Goal: Information Seeking & Learning: Learn about a topic

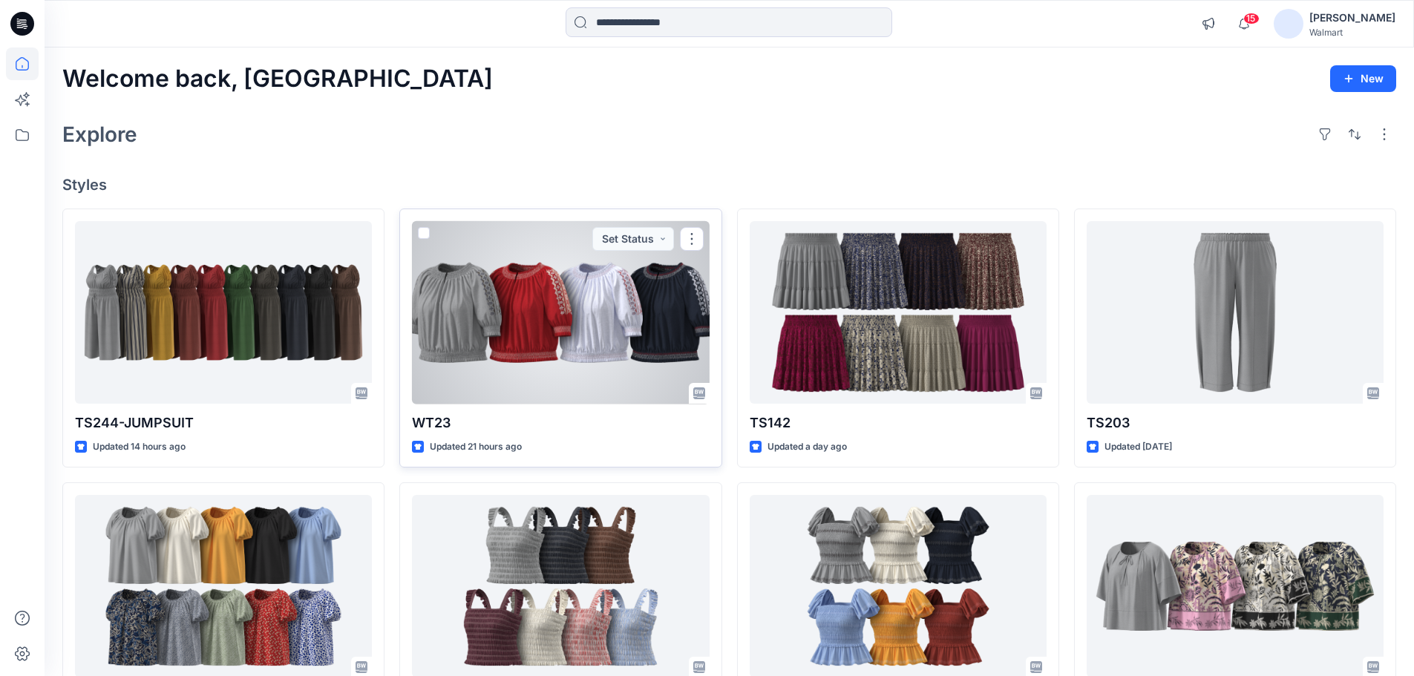
click at [523, 308] on div at bounding box center [560, 312] width 297 height 183
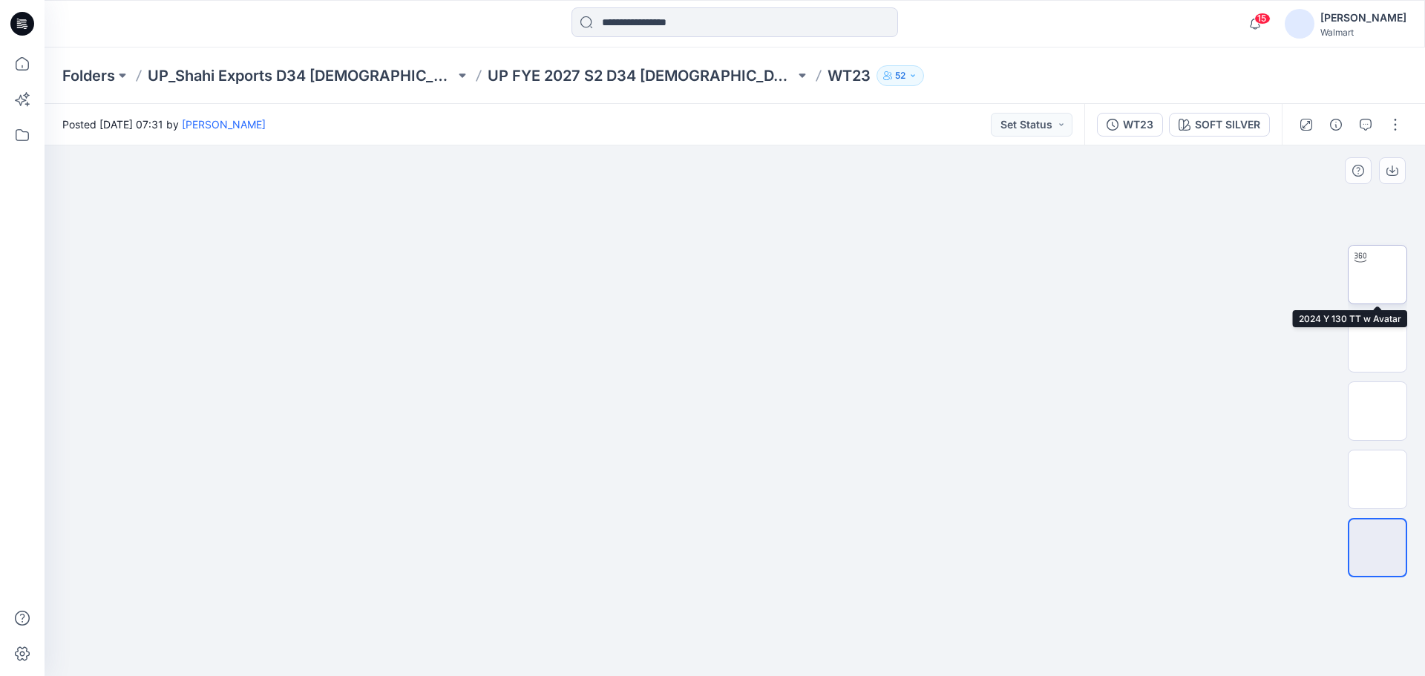
click at [1378, 275] on img at bounding box center [1378, 275] width 0 height 0
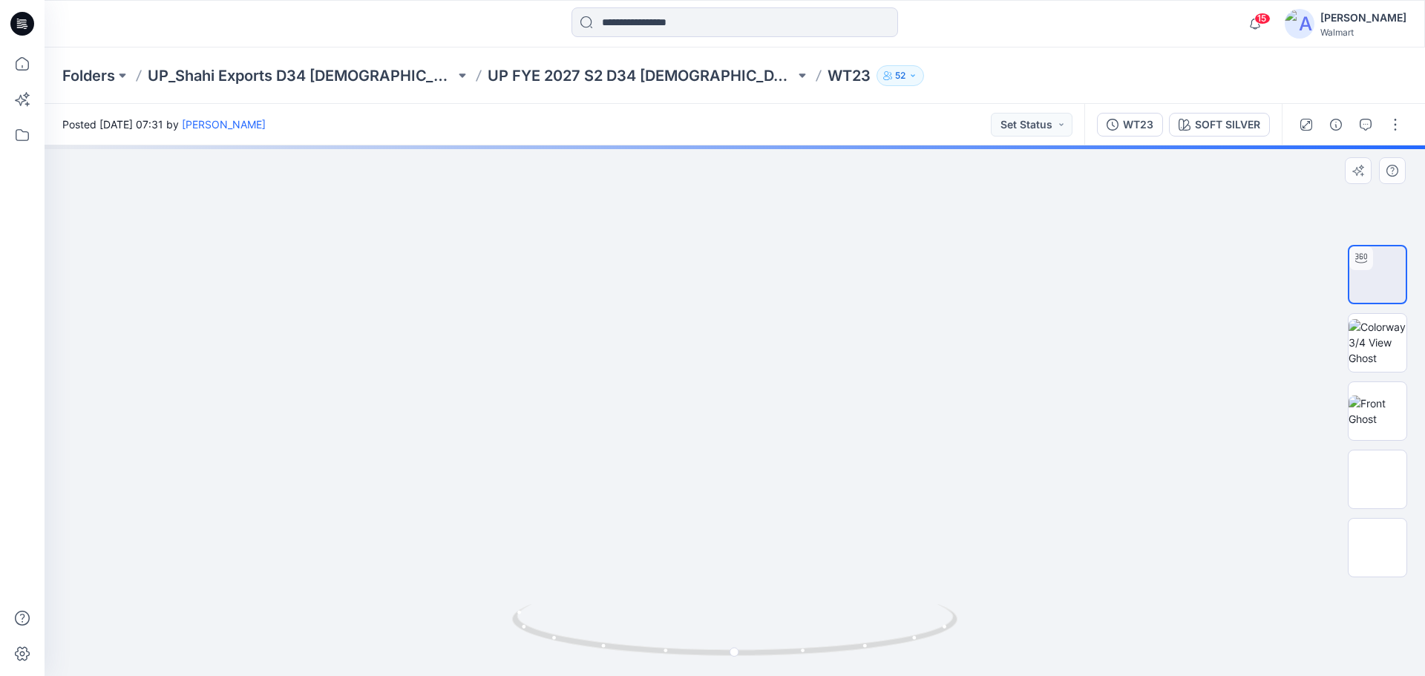
drag, startPoint x: 798, startPoint y: 445, endPoint x: 801, endPoint y: 485, distance: 40.2
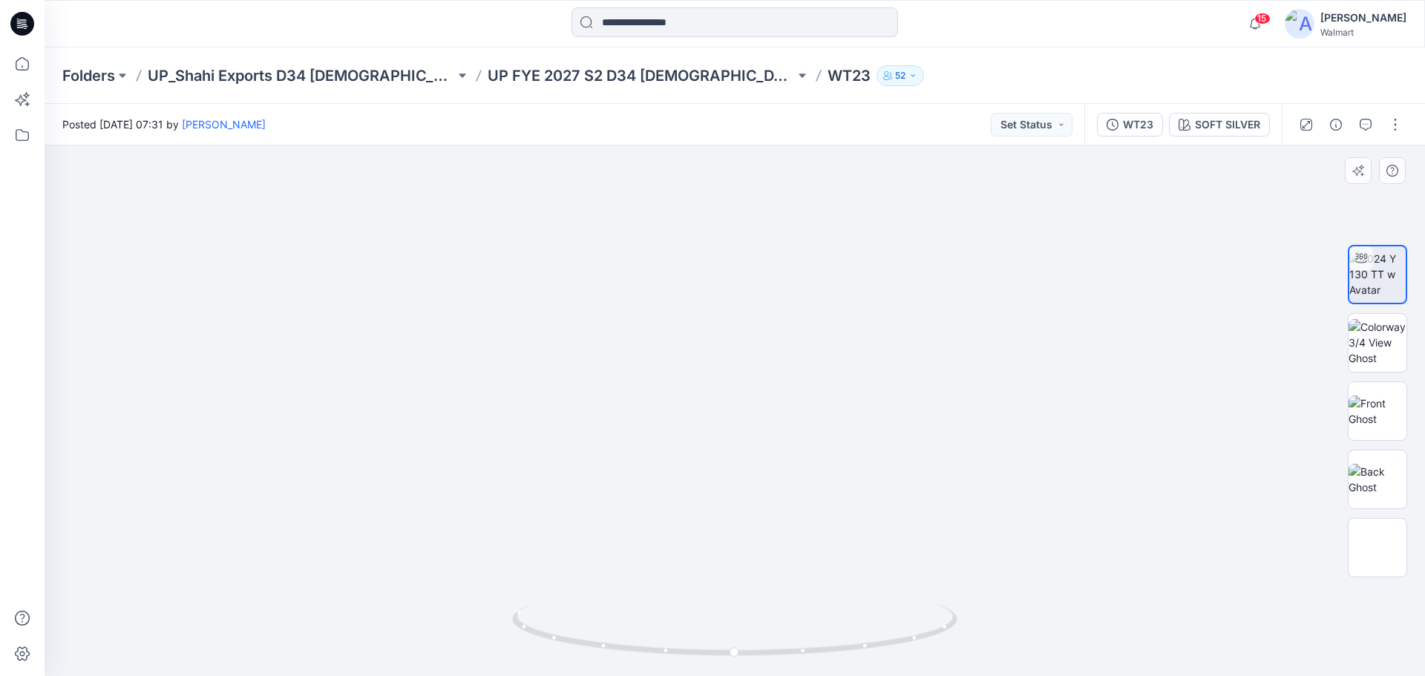
drag, startPoint x: 616, startPoint y: 535, endPoint x: 619, endPoint y: 502, distance: 32.8
click at [19, 62] on icon at bounding box center [22, 64] width 33 height 33
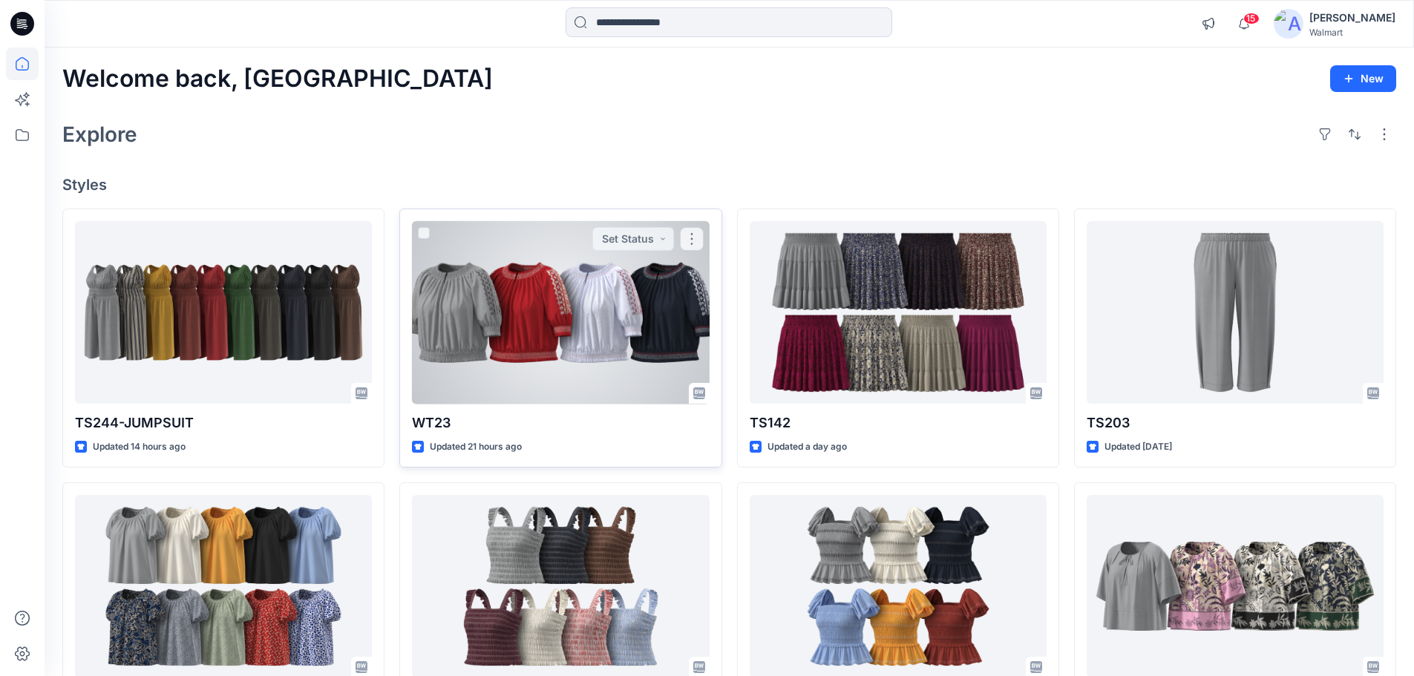
click at [569, 324] on div at bounding box center [560, 312] width 297 height 183
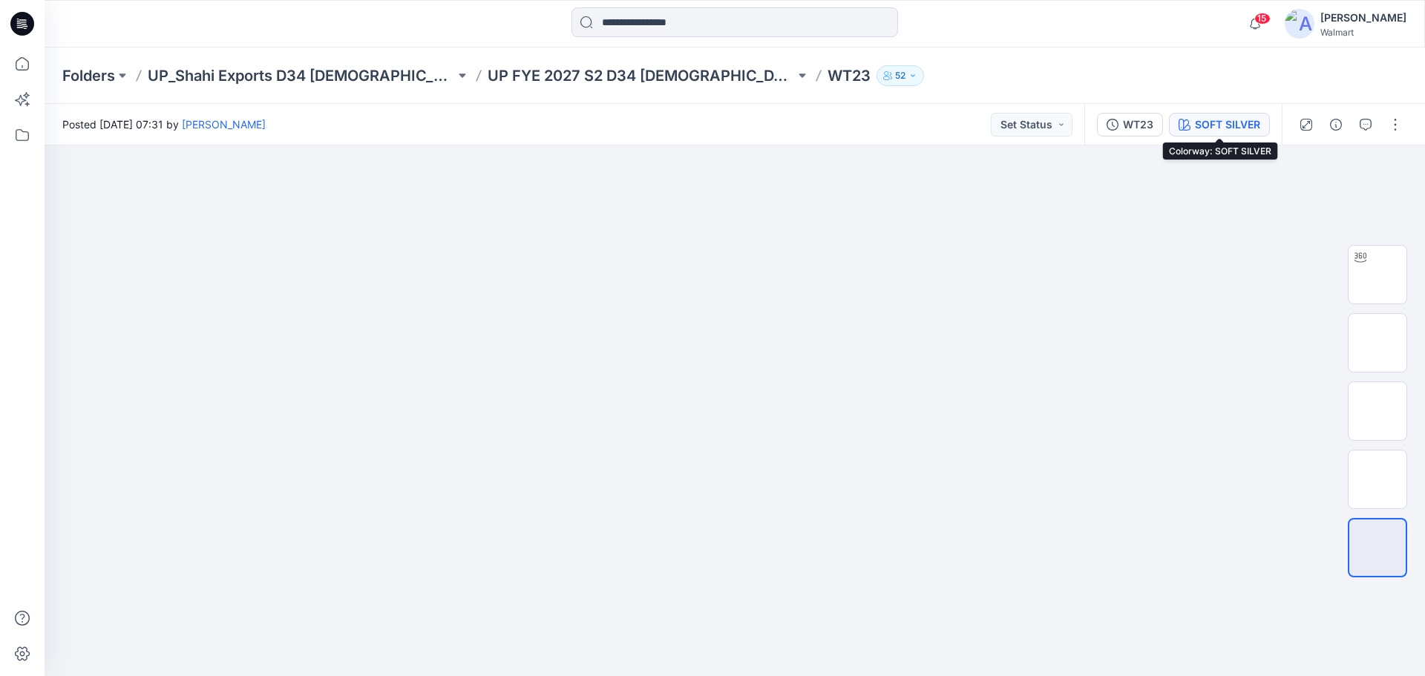
click at [1219, 124] on div "SOFT SILVER" at bounding box center [1227, 125] width 65 height 16
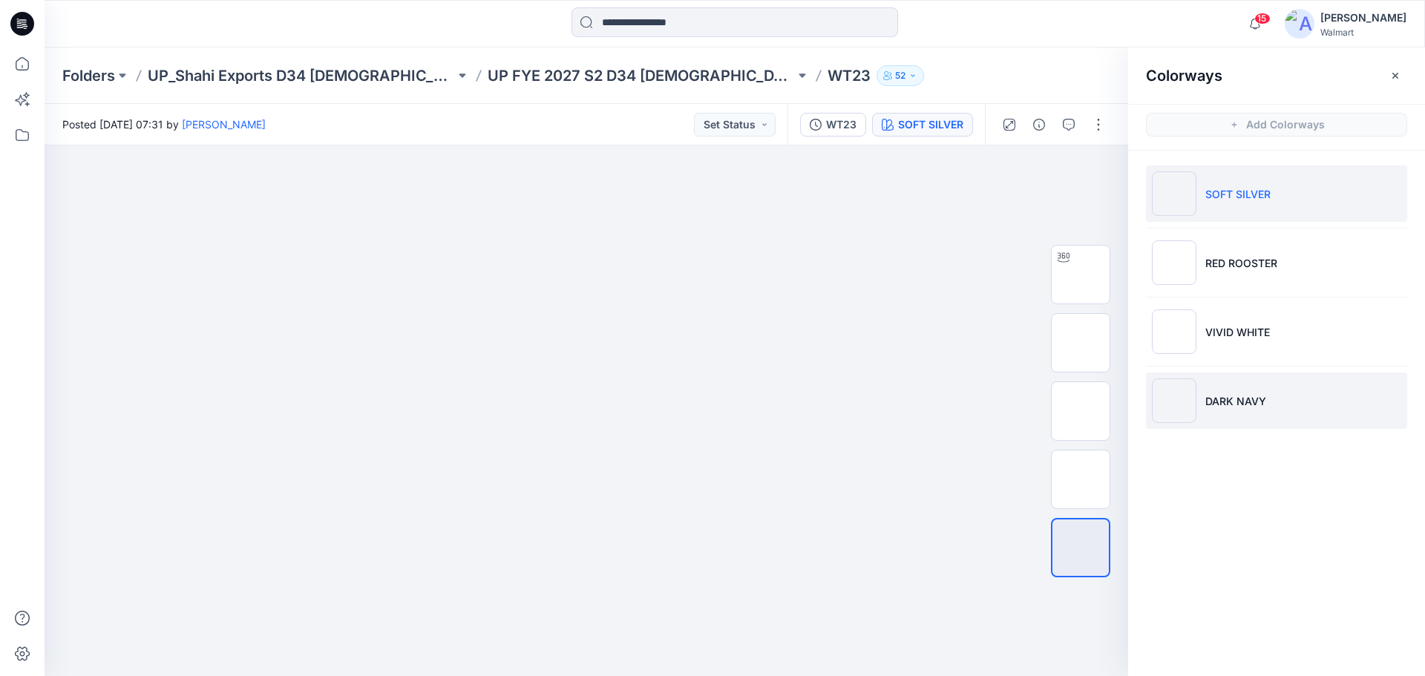
click at [1203, 399] on li "DARK NAVY" at bounding box center [1276, 401] width 261 height 56
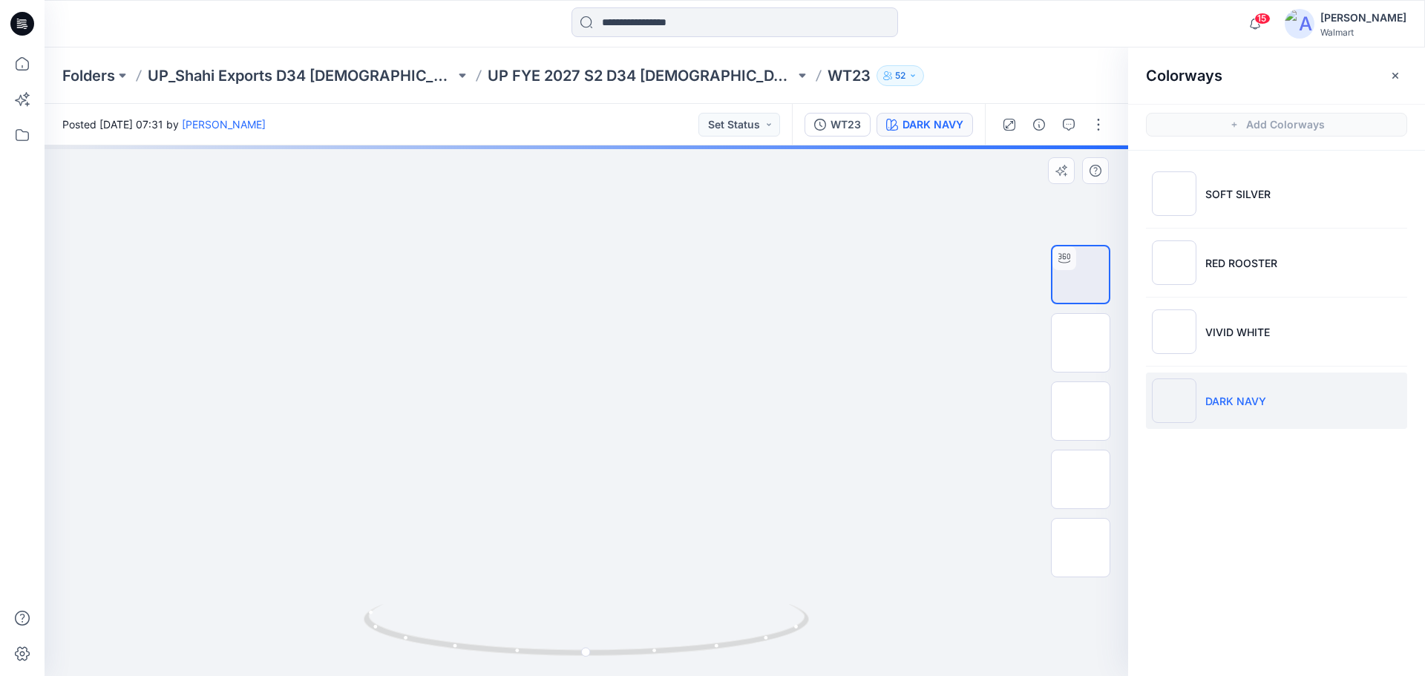
drag, startPoint x: 595, startPoint y: 495, endPoint x: 601, endPoint y: 407, distance: 88.6
drag, startPoint x: 609, startPoint y: 318, endPoint x: 614, endPoint y: 511, distance: 193.0
drag, startPoint x: 625, startPoint y: 409, endPoint x: 624, endPoint y: 423, distance: 14.1
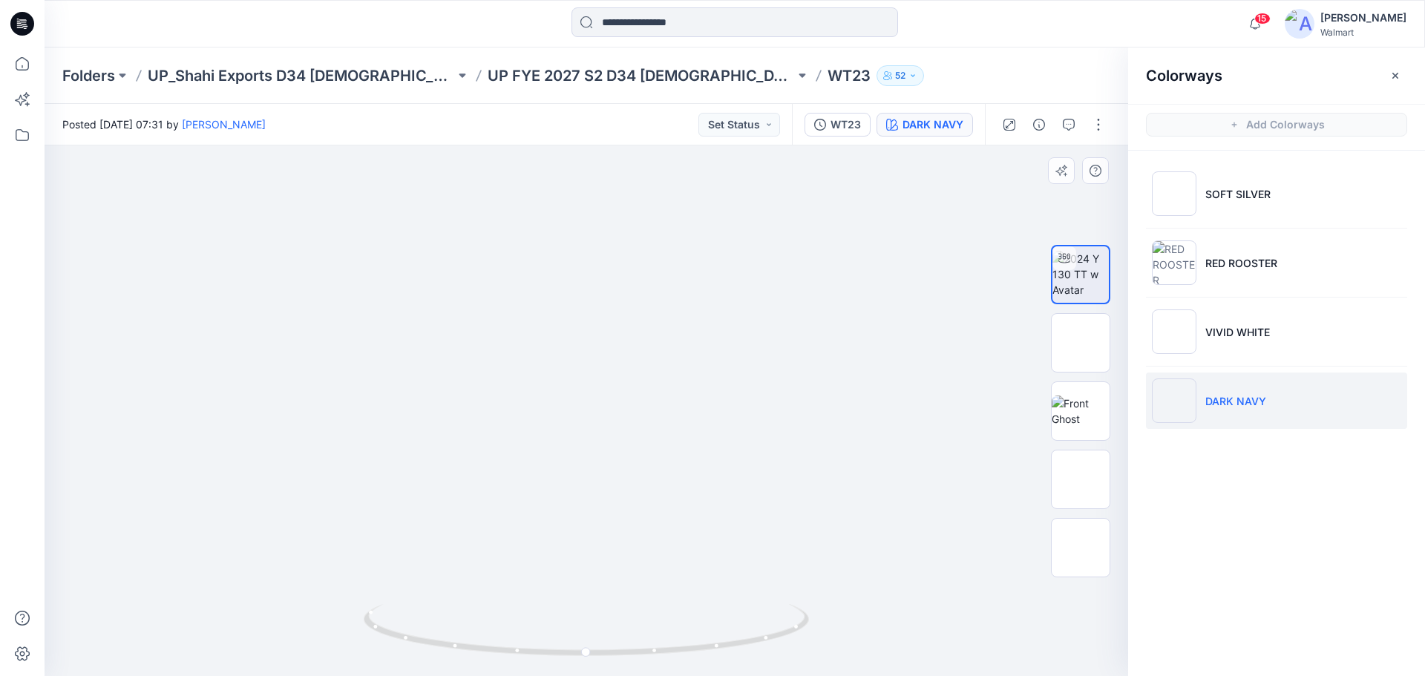
drag, startPoint x: 540, startPoint y: 520, endPoint x: 537, endPoint y: 366, distance: 153.7
drag, startPoint x: 637, startPoint y: 589, endPoint x: 658, endPoint y: 458, distance: 133.0
drag, startPoint x: 658, startPoint y: 528, endPoint x: 658, endPoint y: 557, distance: 28.9
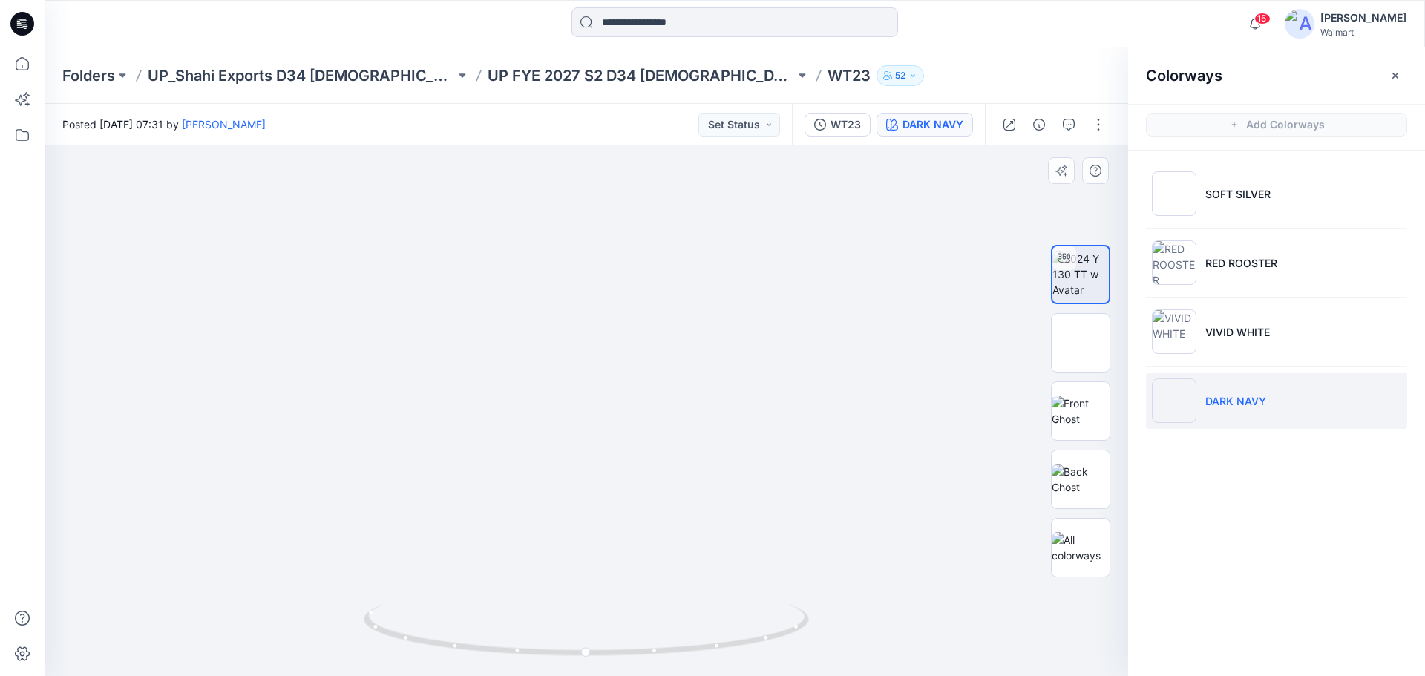
click at [24, 67] on icon at bounding box center [22, 64] width 33 height 33
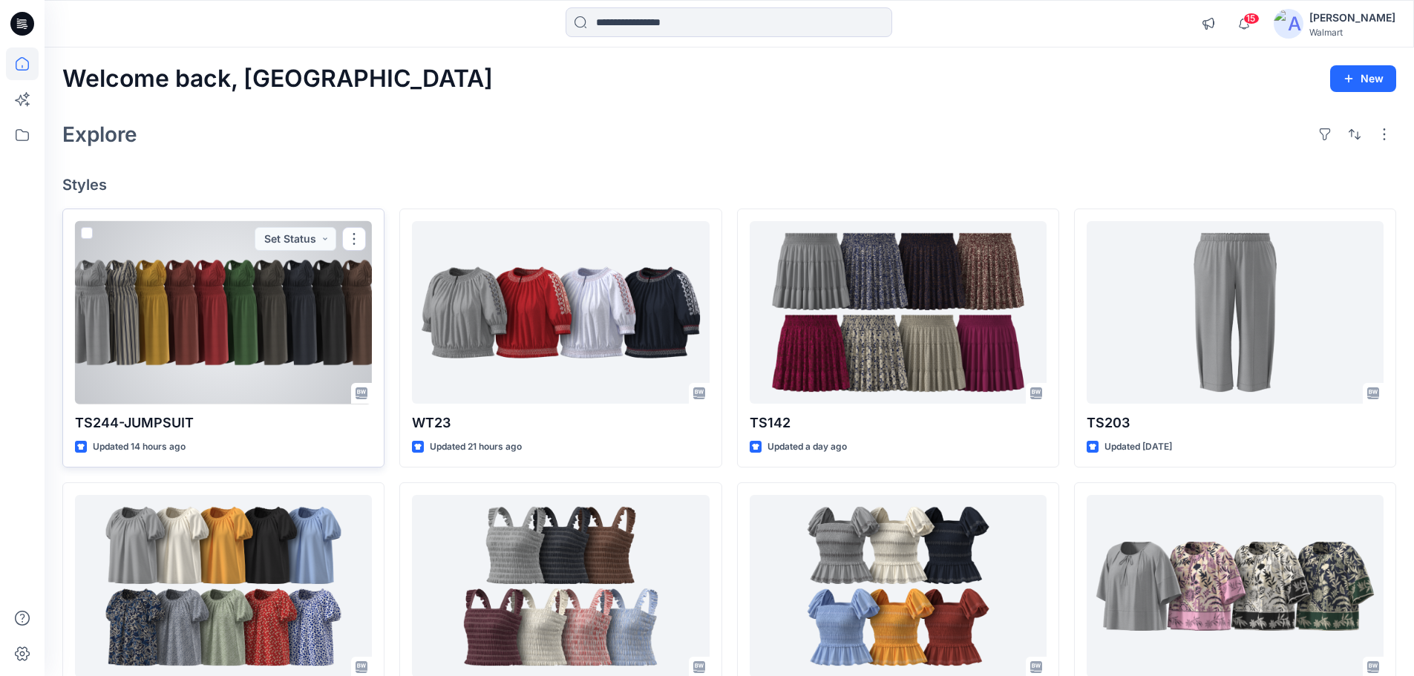
click at [111, 330] on div at bounding box center [223, 312] width 297 height 183
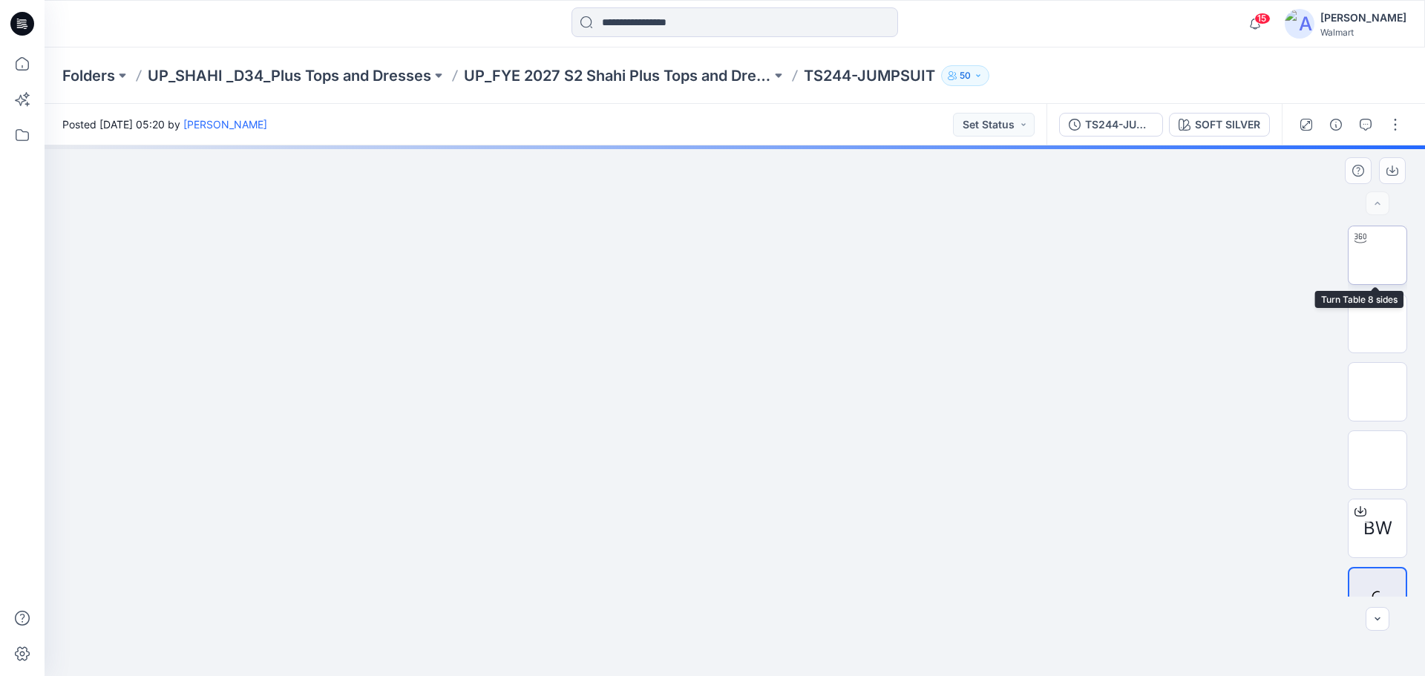
click at [1378, 255] on img at bounding box center [1378, 255] width 0 height 0
drag, startPoint x: 619, startPoint y: 367, endPoint x: 597, endPoint y: 477, distance: 112.1
drag, startPoint x: 595, startPoint y: 562, endPoint x: 612, endPoint y: 385, distance: 177.5
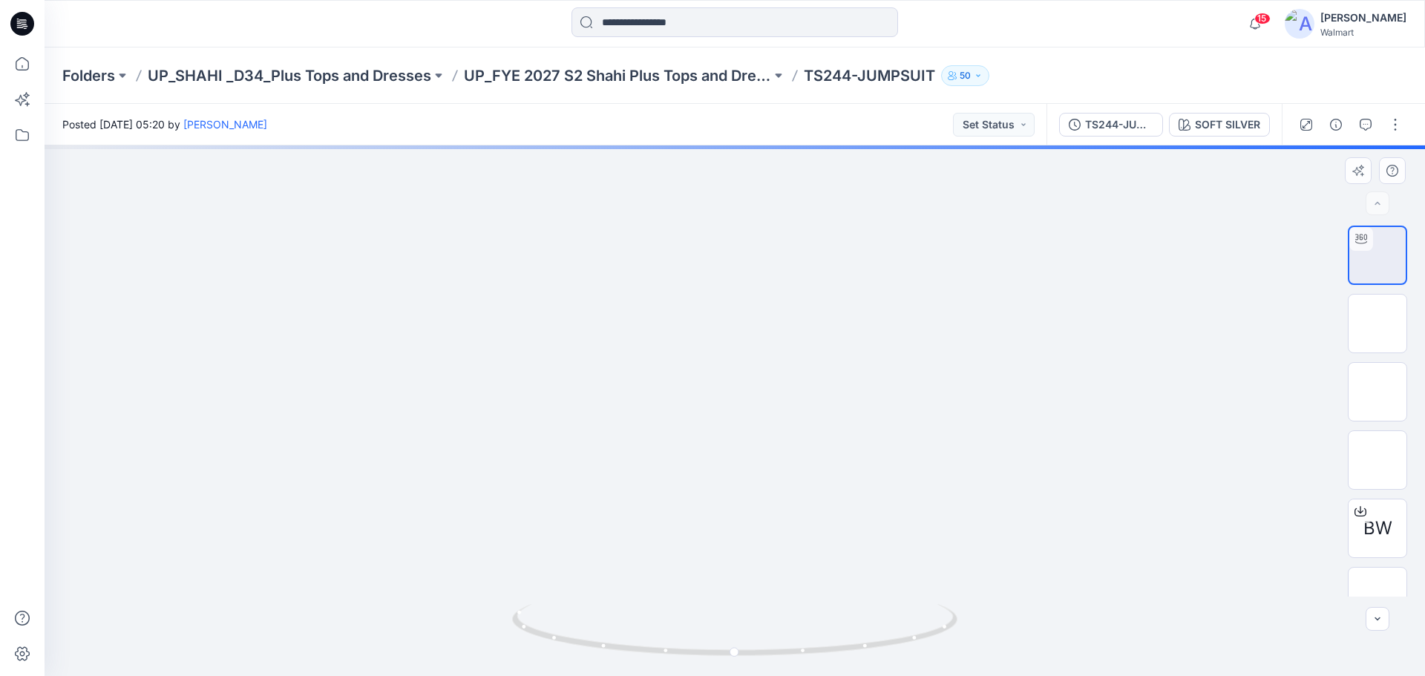
drag, startPoint x: 635, startPoint y: 519, endPoint x: 608, endPoint y: 242, distance: 278.2
drag, startPoint x: 669, startPoint y: 490, endPoint x: 664, endPoint y: 258, distance: 231.6
drag, startPoint x: 670, startPoint y: 484, endPoint x: 646, endPoint y: 300, distance: 185.7
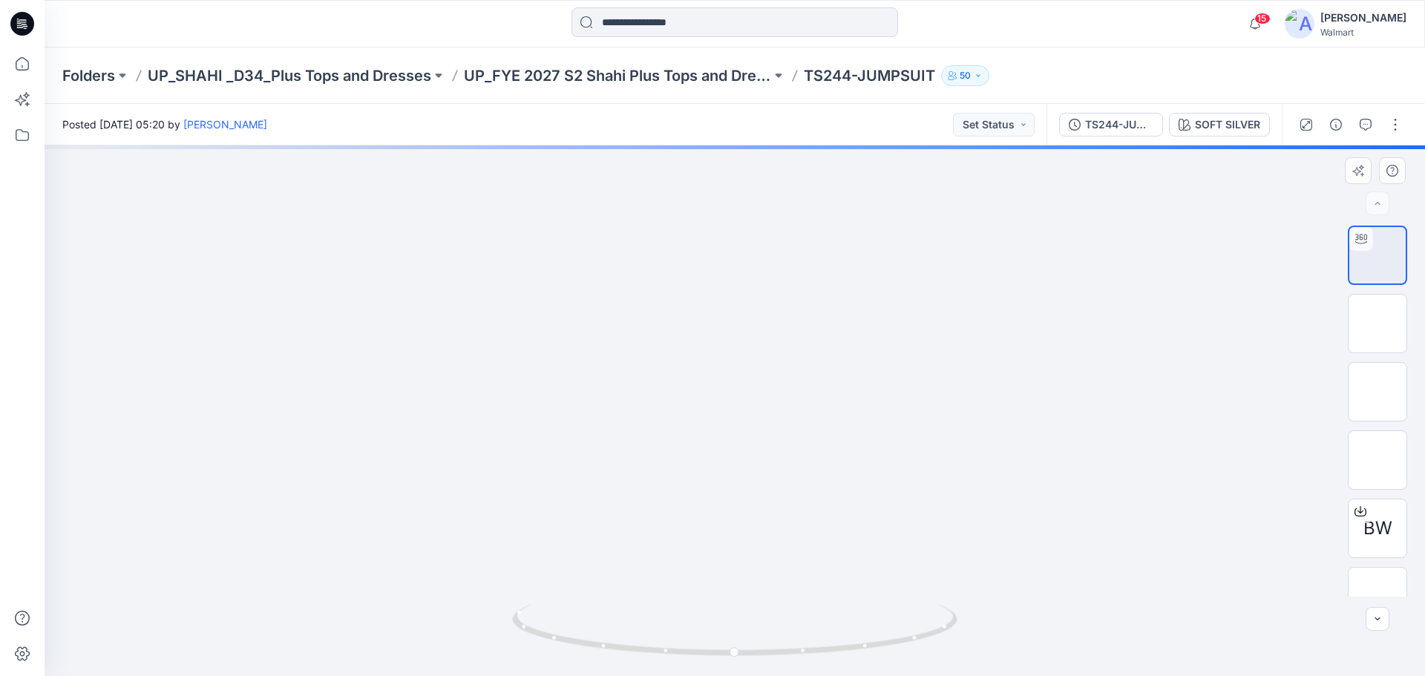
drag, startPoint x: 626, startPoint y: 437, endPoint x: 618, endPoint y: 530, distance: 93.1
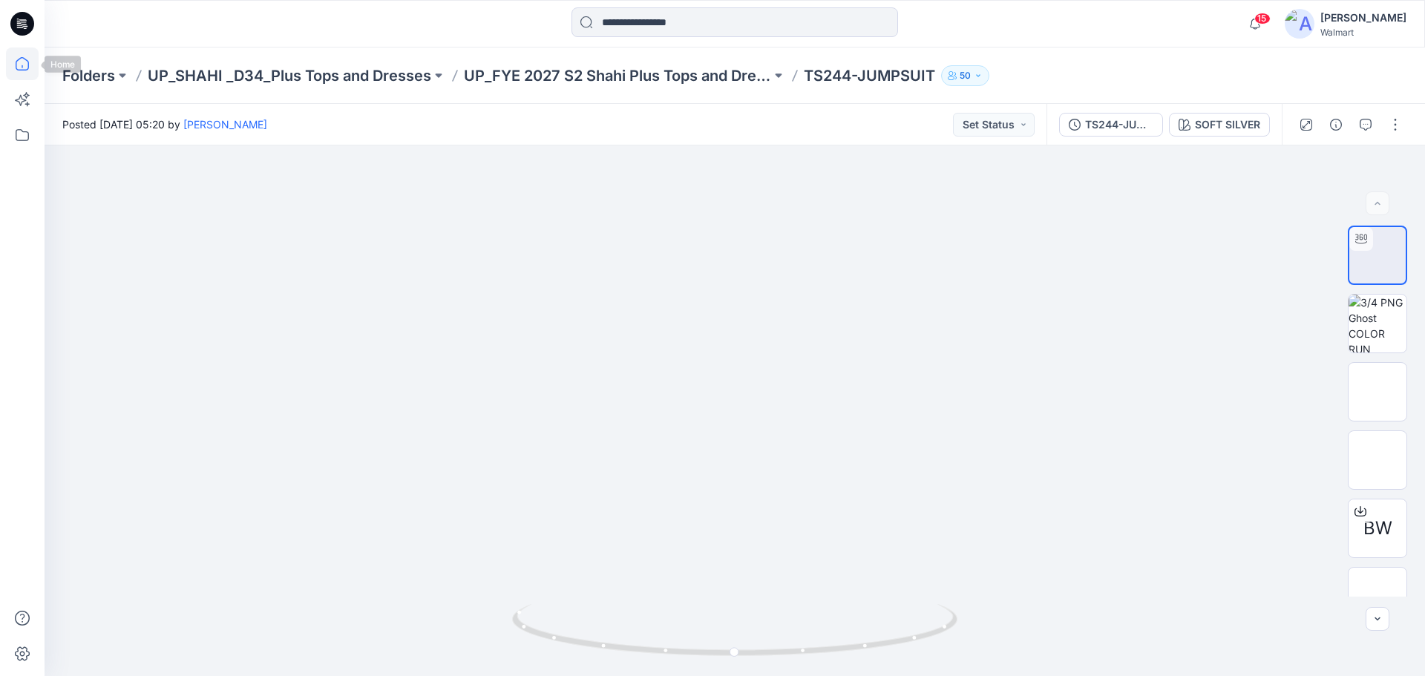
click at [29, 62] on icon at bounding box center [22, 64] width 33 height 33
